Goal: Transaction & Acquisition: Purchase product/service

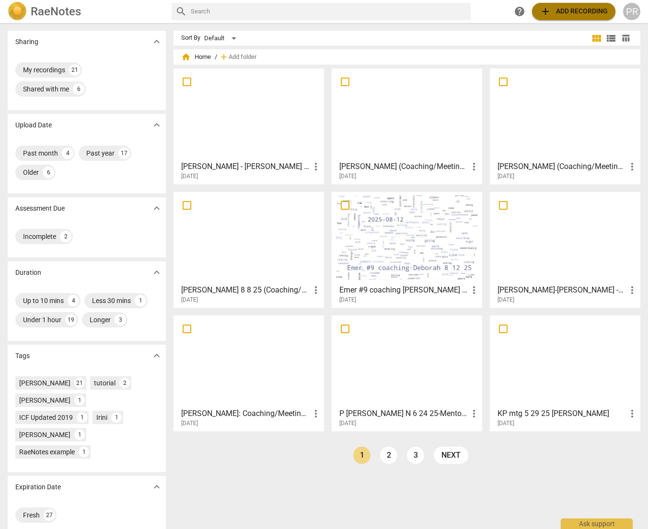
click at [572, 12] on span "add Add recording" at bounding box center [573, 11] width 68 height 11
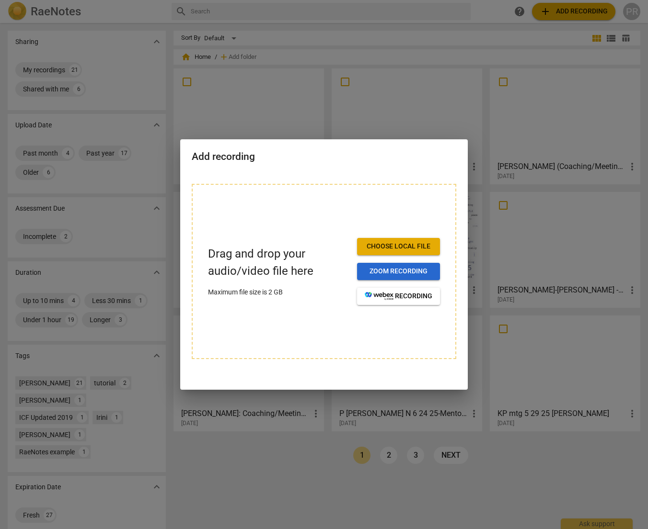
click at [399, 272] on span "Zoom recording" at bounding box center [399, 272] width 68 height 10
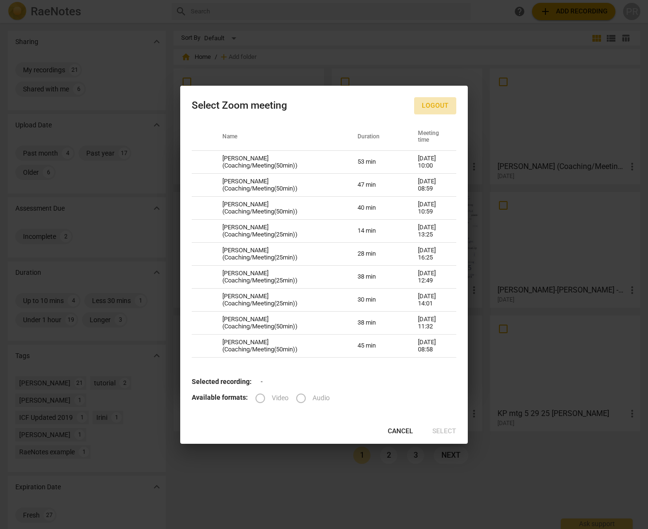
click at [429, 101] on span "Logout" at bounding box center [435, 106] width 27 height 10
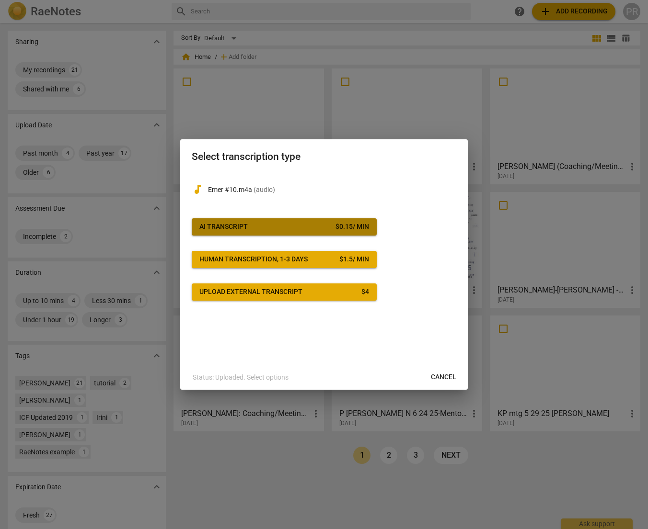
click at [266, 225] on span "AI Transcript $ 0.15 / min" at bounding box center [284, 227] width 170 height 10
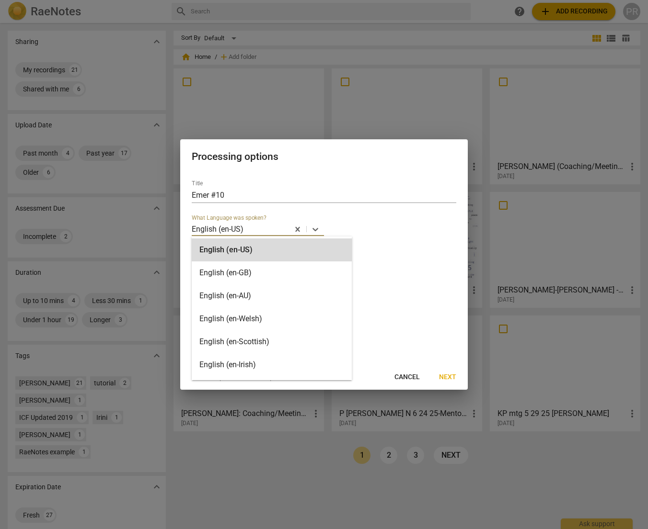
click at [266, 225] on div at bounding box center [266, 229] width 44 height 11
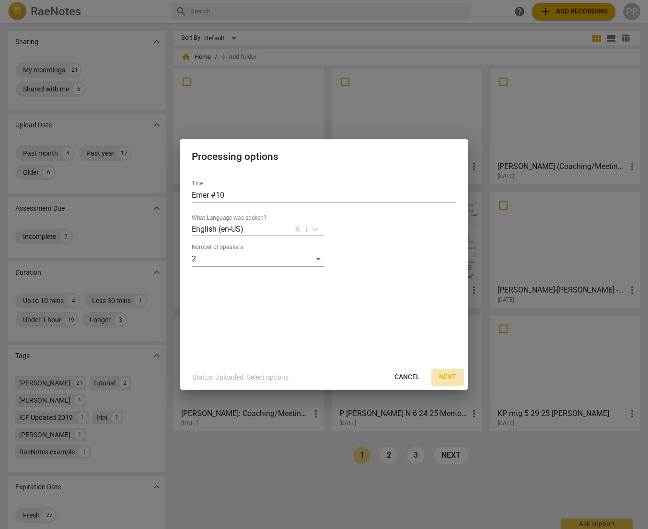
click at [449, 375] on span "Next" at bounding box center [447, 378] width 17 height 10
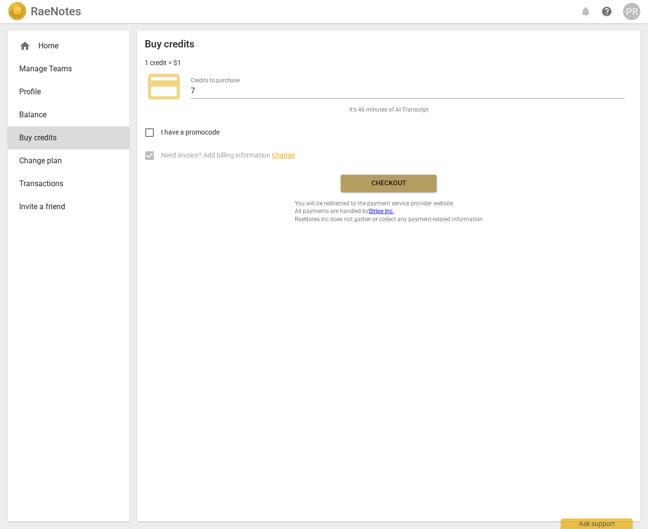
click at [388, 182] on span "Checkout" at bounding box center [388, 184] width 80 height 10
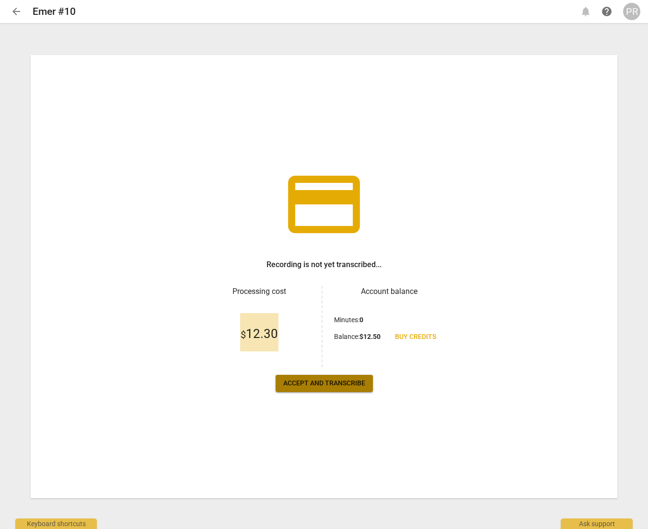
click at [325, 383] on span "Accept and transcribe" at bounding box center [324, 384] width 82 height 10
